Goal: Contribute content

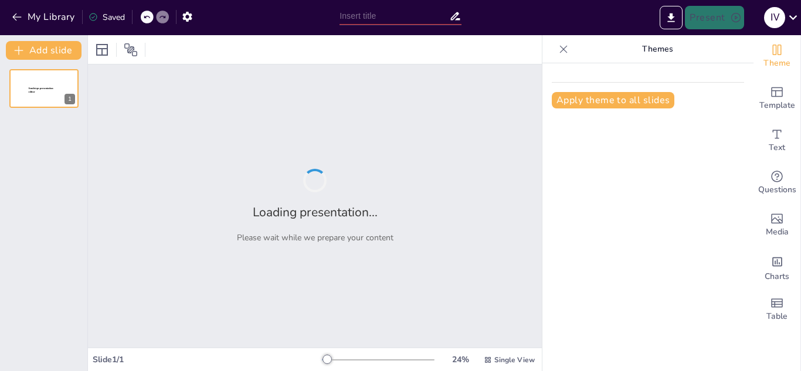
type input "Phases of Project Management: A Structured Approach to Execution"
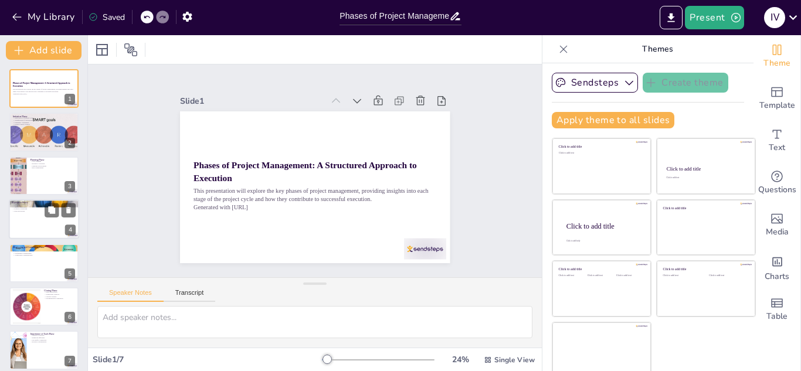
scroll to position [8, 0]
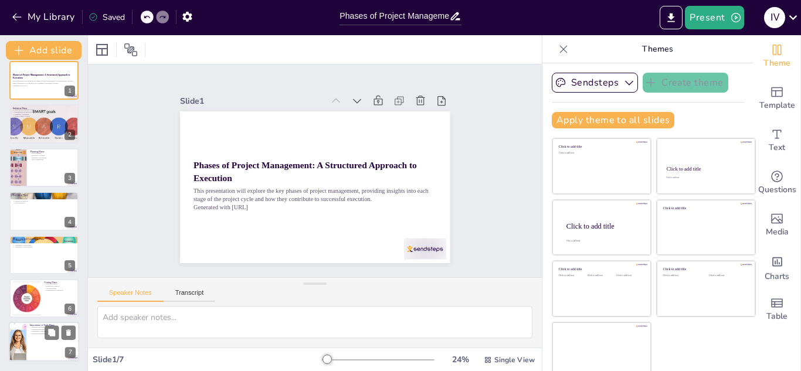
click at [36, 338] on div at bounding box center [44, 342] width 70 height 40
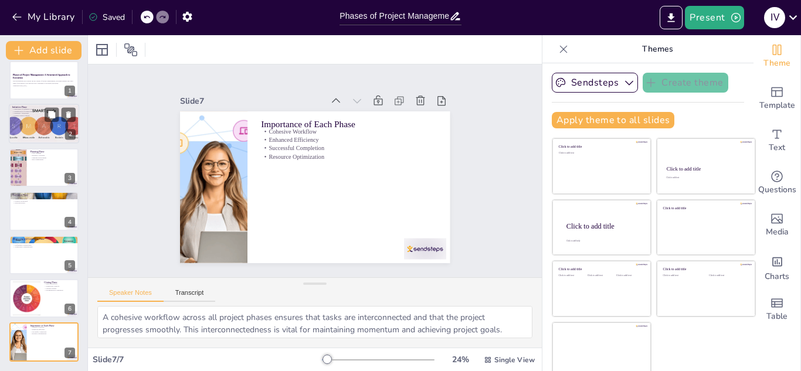
click at [38, 132] on div at bounding box center [44, 124] width 90 height 40
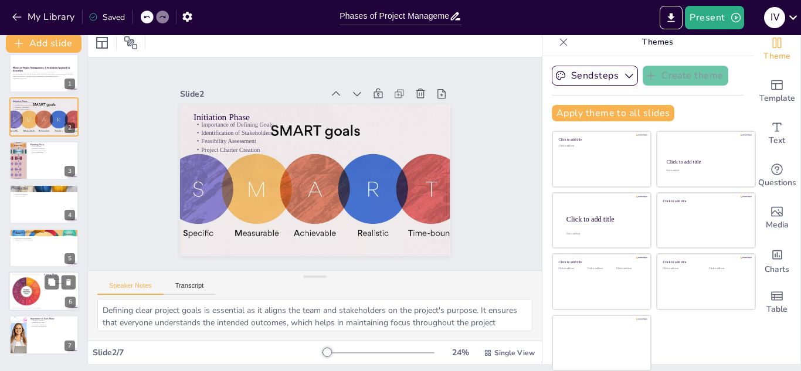
click at [30, 303] on div at bounding box center [26, 292] width 40 height 36
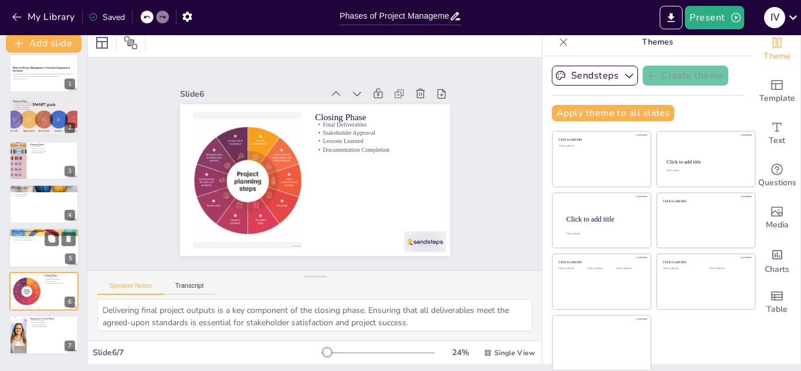
click at [19, 242] on div at bounding box center [44, 248] width 70 height 40
type textarea "Tracking progress is essential in this phase to ensure that the project remains…"
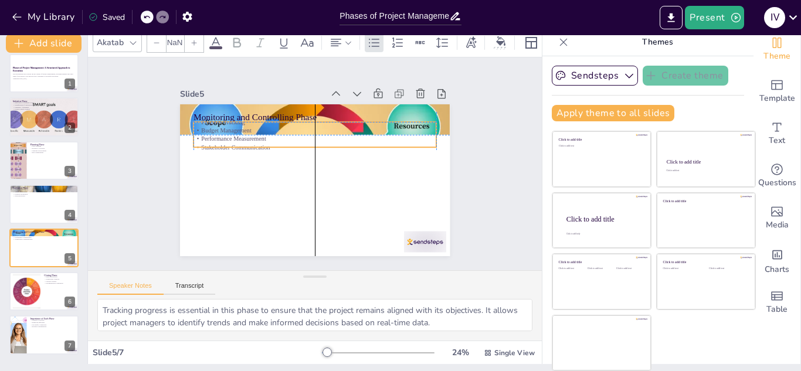
type input "32"
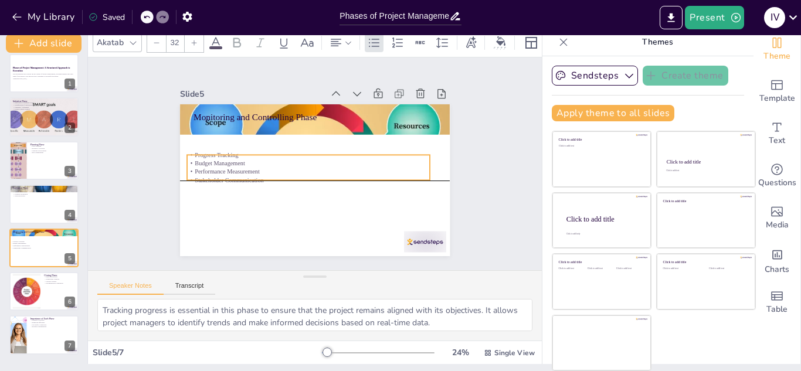
drag, startPoint x: 206, startPoint y: 146, endPoint x: 202, endPoint y: 165, distance: 19.8
click at [303, 165] on p "Performance Measurement" at bounding box center [307, 157] width 8 height 243
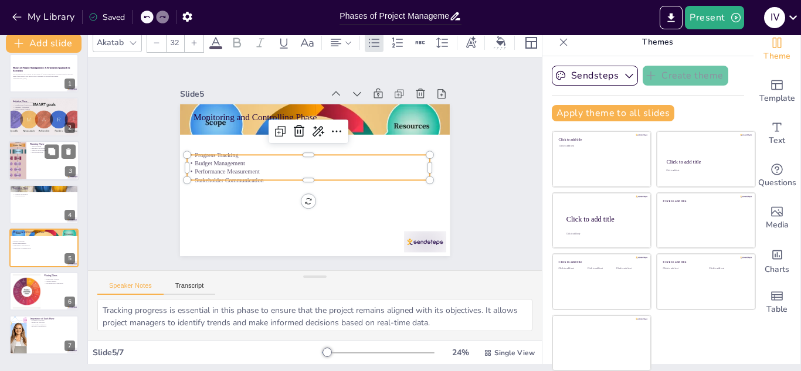
click at [26, 161] on div at bounding box center [17, 161] width 59 height 40
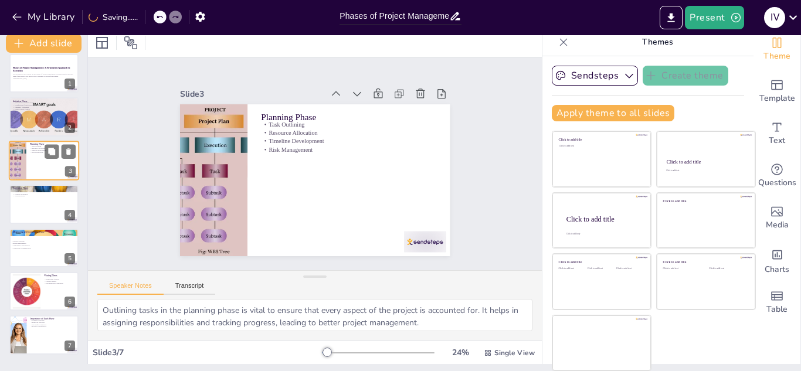
scroll to position [0, 0]
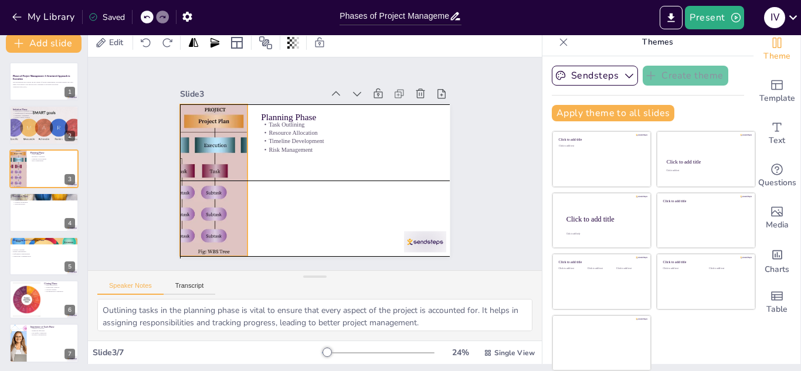
click at [205, 166] on div at bounding box center [213, 148] width 263 height 215
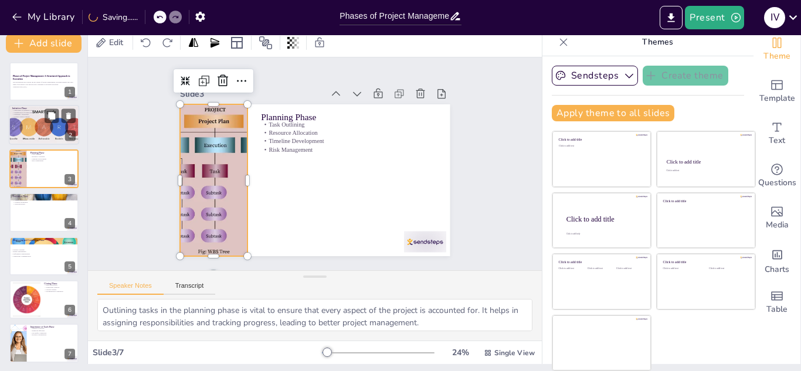
click at [39, 125] on div at bounding box center [44, 126] width 90 height 40
type textarea "Defining clear project goals is essential as it aligns the team and stakeholder…"
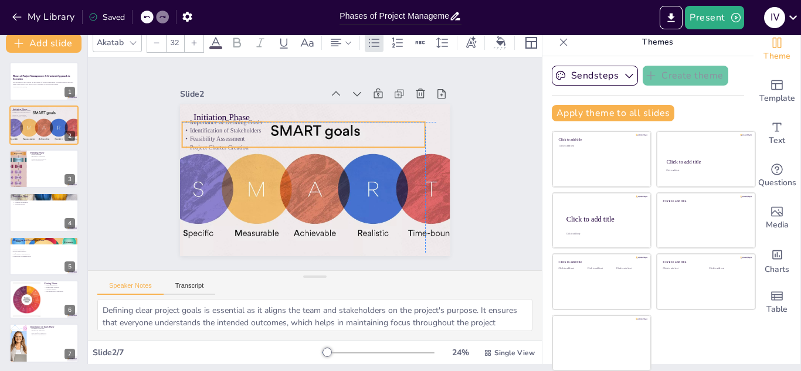
drag, startPoint x: 288, startPoint y: 127, endPoint x: 276, endPoint y: 130, distance: 12.0
click at [276, 151] on p "Identification of Stakeholders" at bounding box center [336, 192] width 234 height 83
click at [364, 126] on p "Identification of Stakeholders" at bounding box center [307, 130] width 243 height 34
click at [30, 82] on p "This presentation will explore the key phases of project management, providing …" at bounding box center [43, 84] width 63 height 4
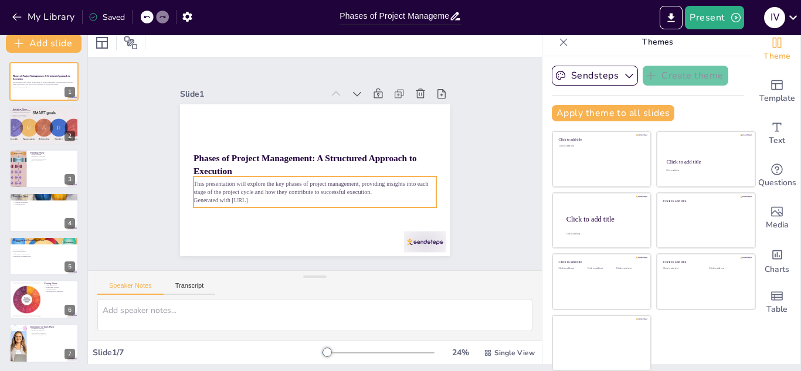
click at [245, 195] on div "This presentation will explore the key phases of project management, providing …" at bounding box center [335, 183] width 181 height 198
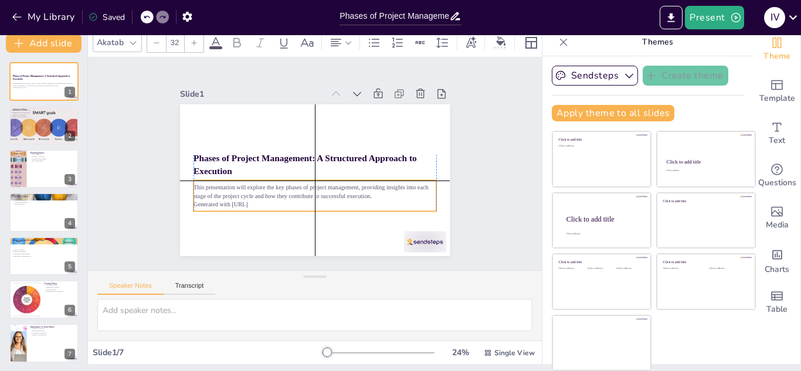
click at [260, 195] on p "This presentation will explore the key phases of project management, providing …" at bounding box center [292, 180] width 157 height 206
click at [260, 195] on p "This presentation will explore the key phases of project management, providing …" at bounding box center [291, 149] width 136 height 219
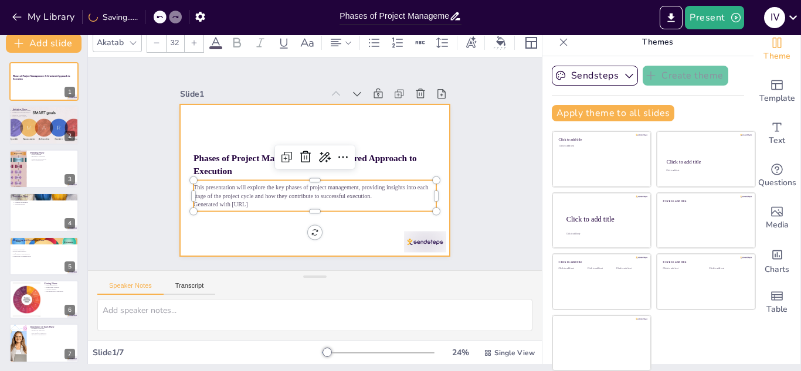
drag, startPoint x: 258, startPoint y: 199, endPoint x: 174, endPoint y: 182, distance: 86.2
click at [175, 182] on div "Phases of Project Management: A Structured Approach to Execution This presentat…" at bounding box center [299, 157] width 249 height 308
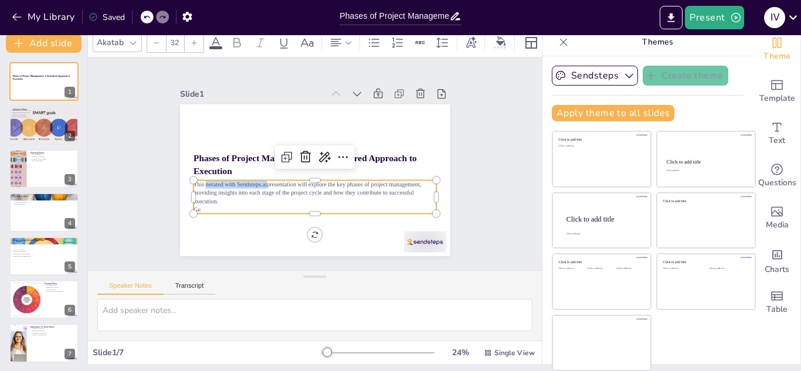
scroll to position [3, 0]
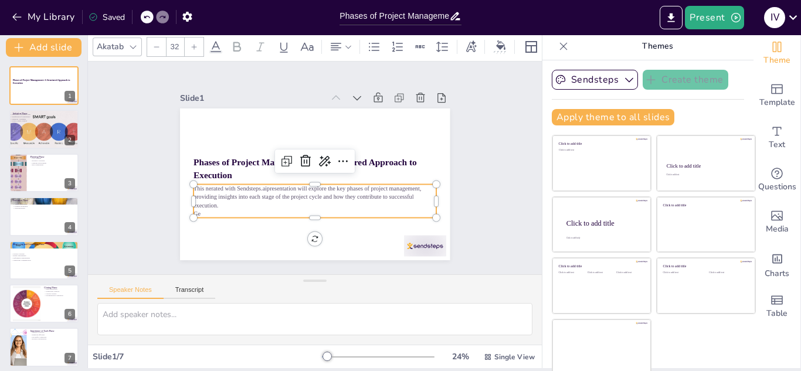
click at [220, 208] on p "Ge" at bounding box center [273, 186] width 106 height 225
click at [147, 12] on div at bounding box center [147, 17] width 13 height 13
click at [147, 14] on div "My Library Saved" at bounding box center [99, 16] width 198 height 21
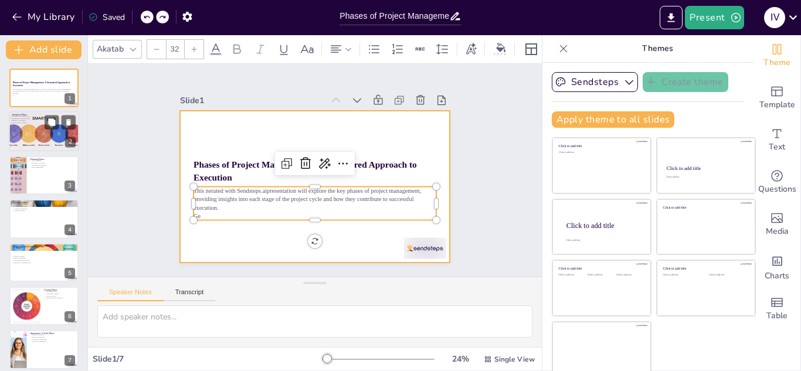
scroll to position [0, 0]
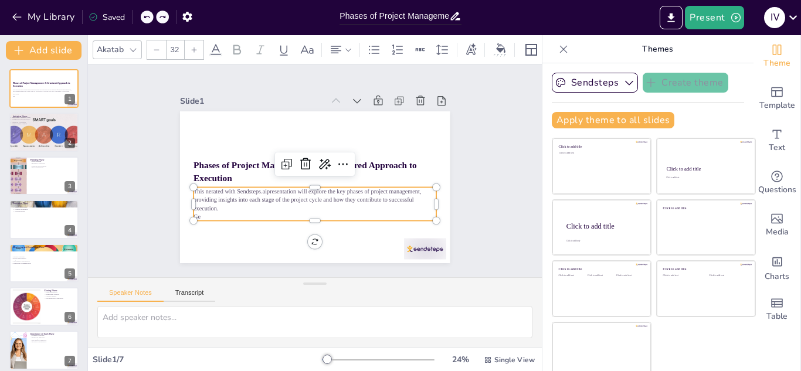
click at [191, 211] on p "Ge" at bounding box center [305, 215] width 239 height 59
click at [42, 138] on div at bounding box center [44, 133] width 90 height 40
type textarea "Defining clear project goals is essential as it aligns the team and stakeholder…"
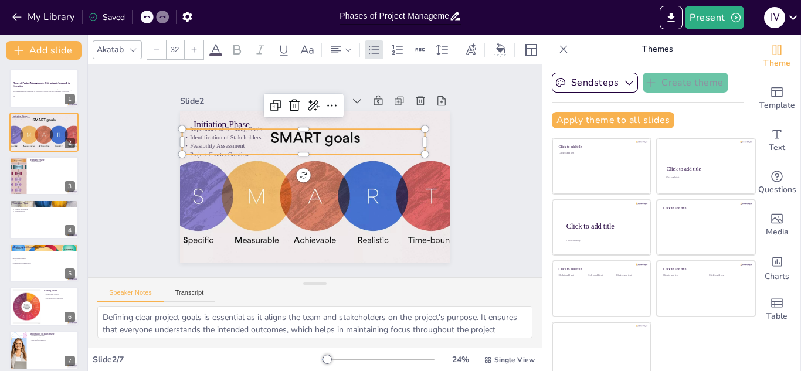
click at [324, 142] on p "Feasibility Assessment" at bounding box center [341, 162] width 34 height 243
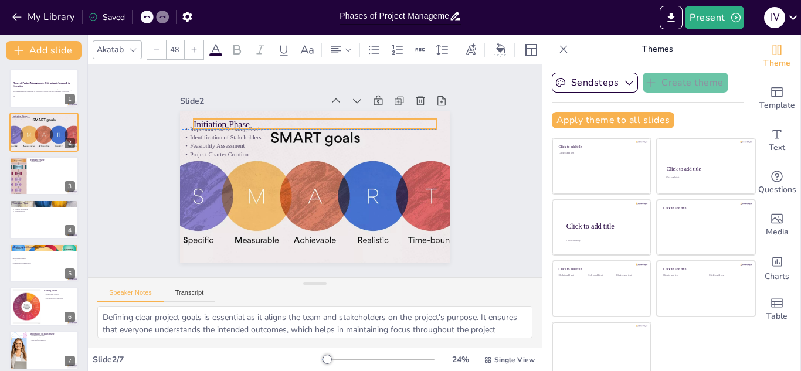
click at [201, 114] on p "Initiation Phase" at bounding box center [277, 144] width 153 height 204
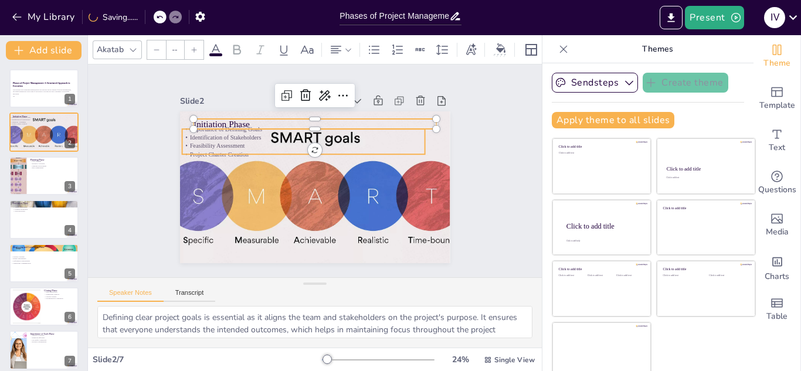
type input "32"
click at [228, 145] on div "Importance of Defining Goals Identification of Stakeholders Feasibility Assessm…" at bounding box center [303, 141] width 243 height 33
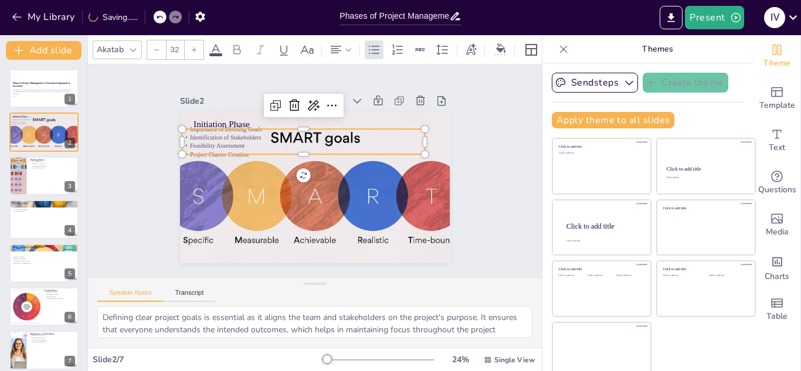
click at [228, 145] on p "Feasibility Assessment" at bounding box center [303, 146] width 243 height 8
click at [233, 144] on p "Feasibility Assessment" at bounding box center [320, 144] width 202 height 150
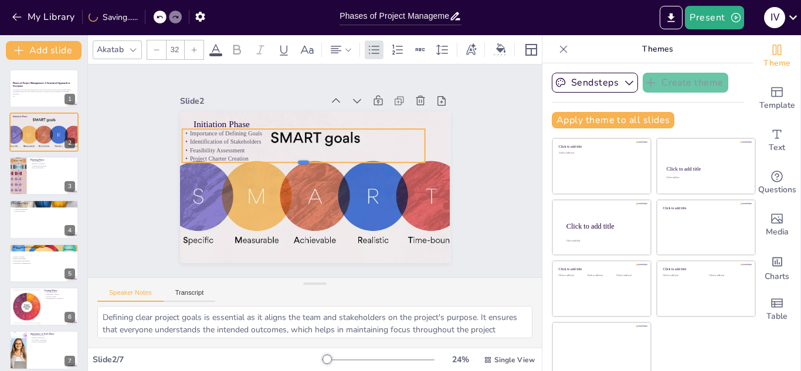
drag, startPoint x: 291, startPoint y: 150, endPoint x: 292, endPoint y: 156, distance: 6.5
click at [292, 156] on div "Initiation Phase Importance of Defining Goals Identification of Stakeholders Fe…" at bounding box center [305, 183] width 308 height 281
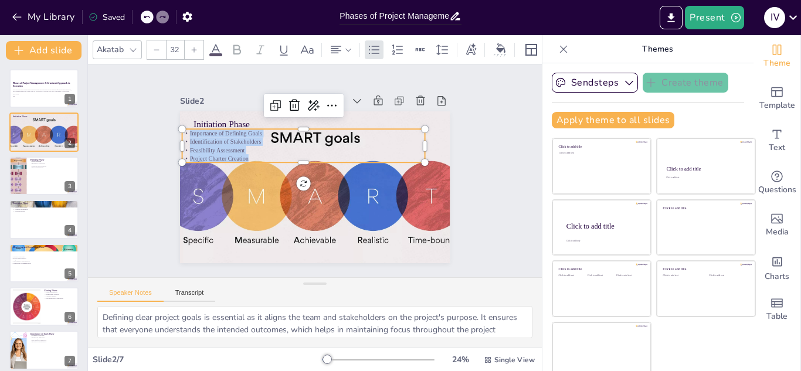
drag, startPoint x: 240, startPoint y: 151, endPoint x: 170, endPoint y: 133, distance: 72.8
click at [300, 133] on div "Importance of Defining Goals Identification of Stakeholders Feasibility Assessm…" at bounding box center [341, 165] width 83 height 245
copy div "Importance of Defining Goals Identification of Stakeholders Feasibility Assessm…"
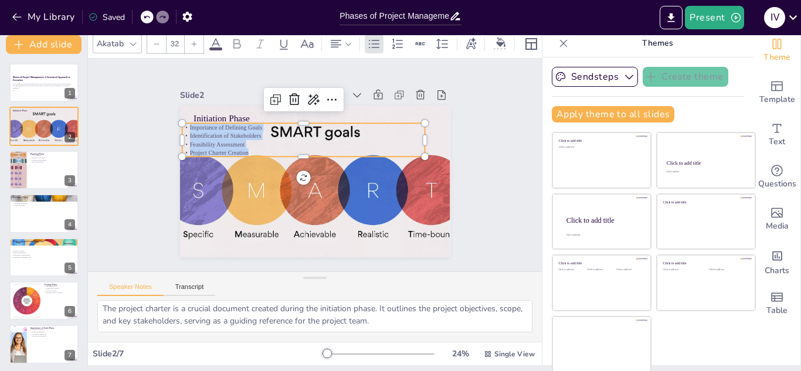
scroll to position [7, 0]
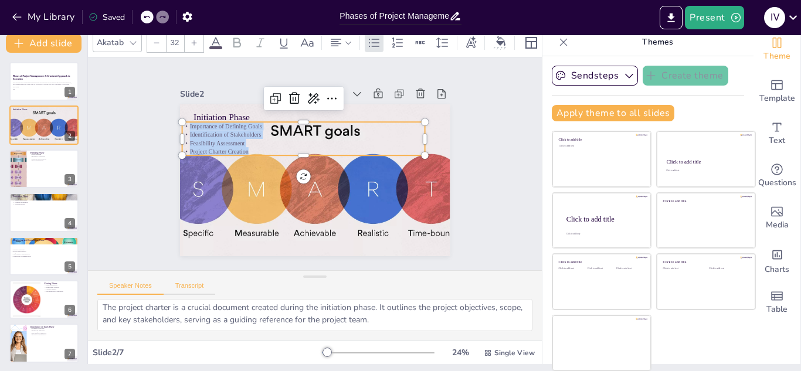
click at [198, 288] on button "Transcript" at bounding box center [190, 288] width 52 height 13
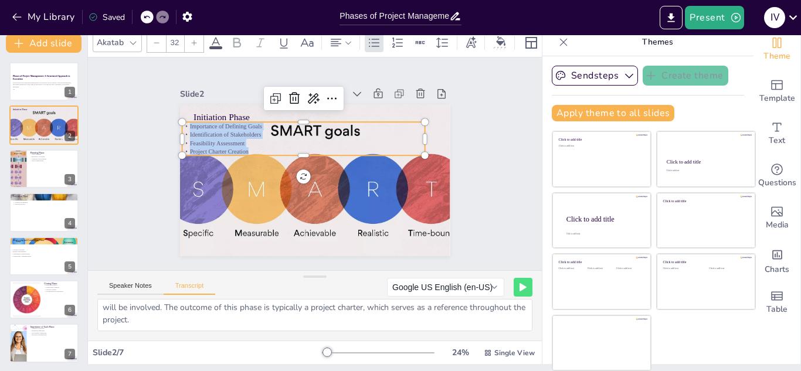
scroll to position [8, 0]
